Goal: Find specific page/section: Find specific page/section

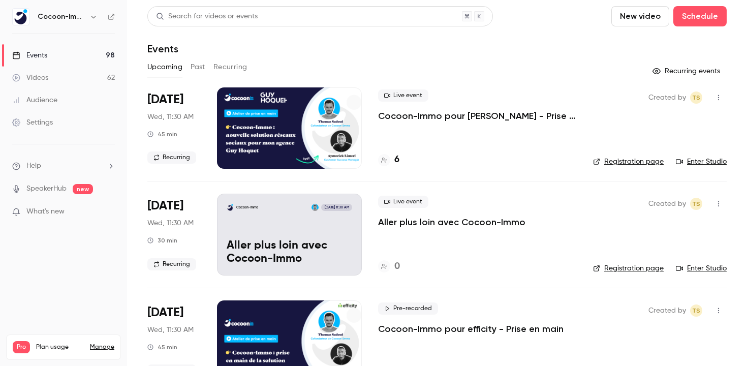
click at [450, 109] on div "Live event Cocoon-Immo pour [PERSON_NAME] en main" at bounding box center [477, 105] width 199 height 33
click at [445, 117] on p "Cocoon-Immo pour [PERSON_NAME] - Prise en main" at bounding box center [477, 116] width 199 height 12
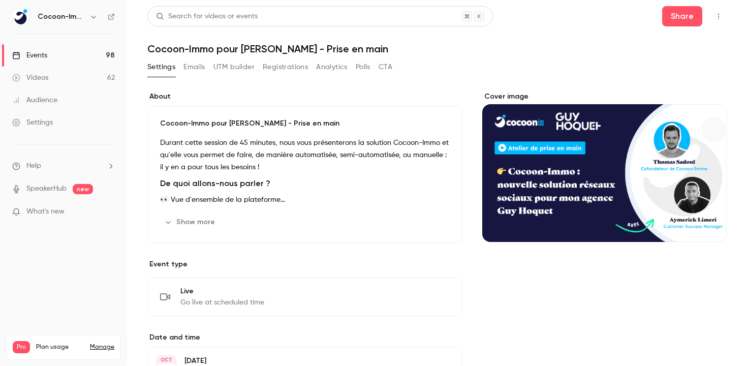
click at [223, 64] on button "UTM builder" at bounding box center [233, 67] width 41 height 16
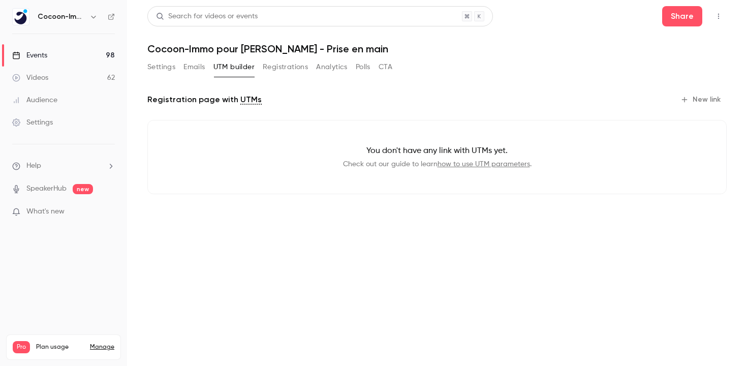
click at [267, 61] on button "Registrations" at bounding box center [285, 67] width 45 height 16
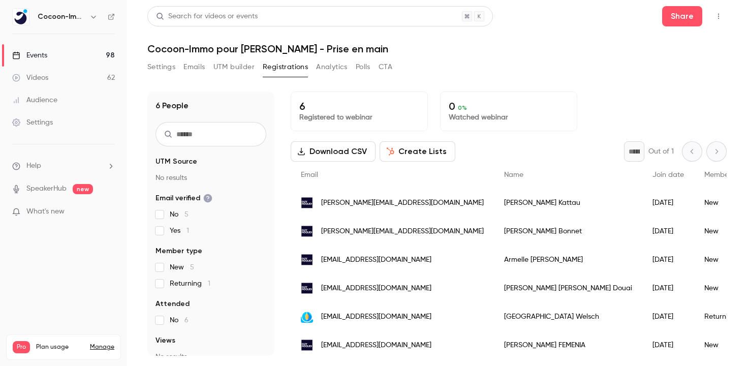
scroll to position [4, 0]
